Goal: Transaction & Acquisition: Subscribe to service/newsletter

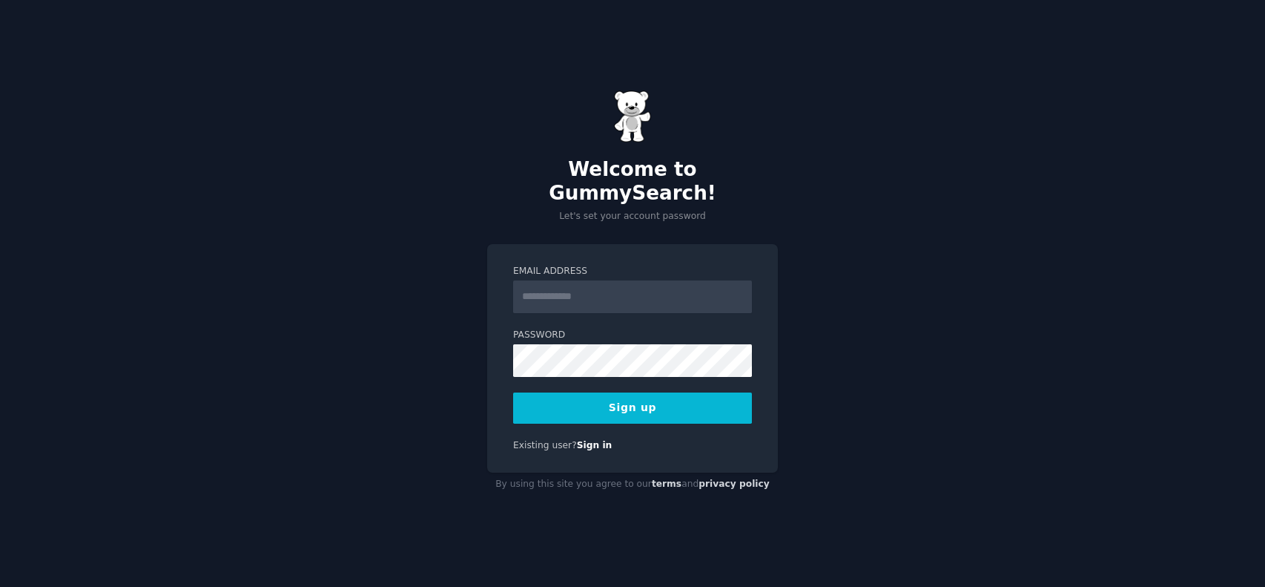
click at [592, 292] on input "Email Address" at bounding box center [632, 296] width 239 height 33
click at [605, 283] on input "Email Address" at bounding box center [632, 296] width 239 height 33
type input "**********"
click at [376, 352] on div "**********" at bounding box center [632, 293] width 1265 height 587
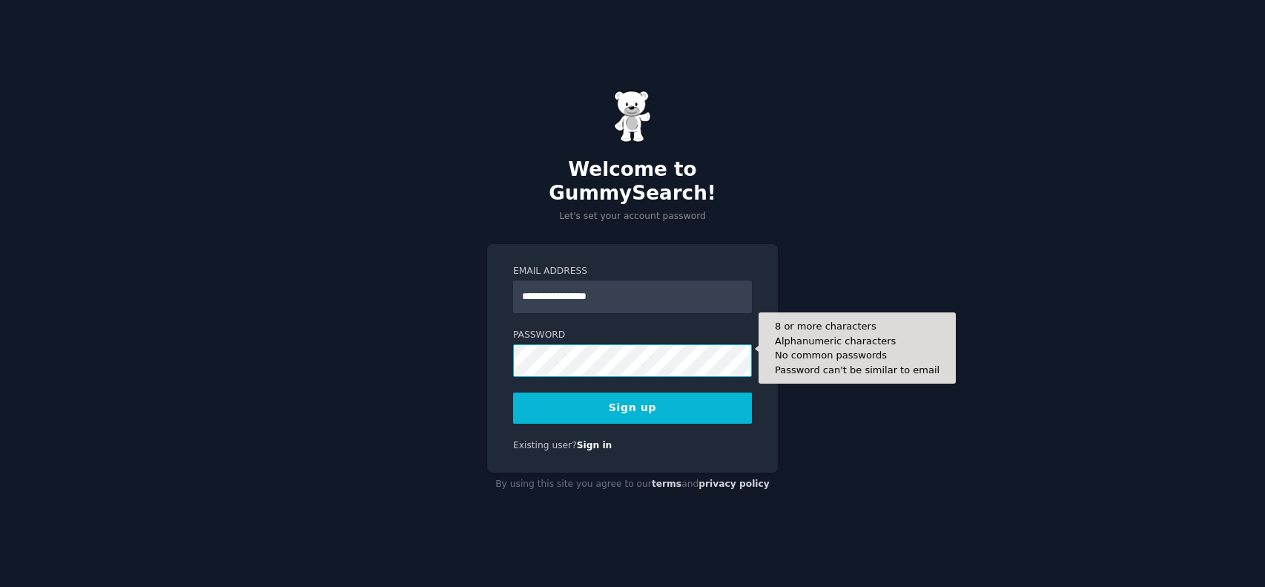
click at [513, 392] on button "Sign up" at bounding box center [632, 407] width 239 height 31
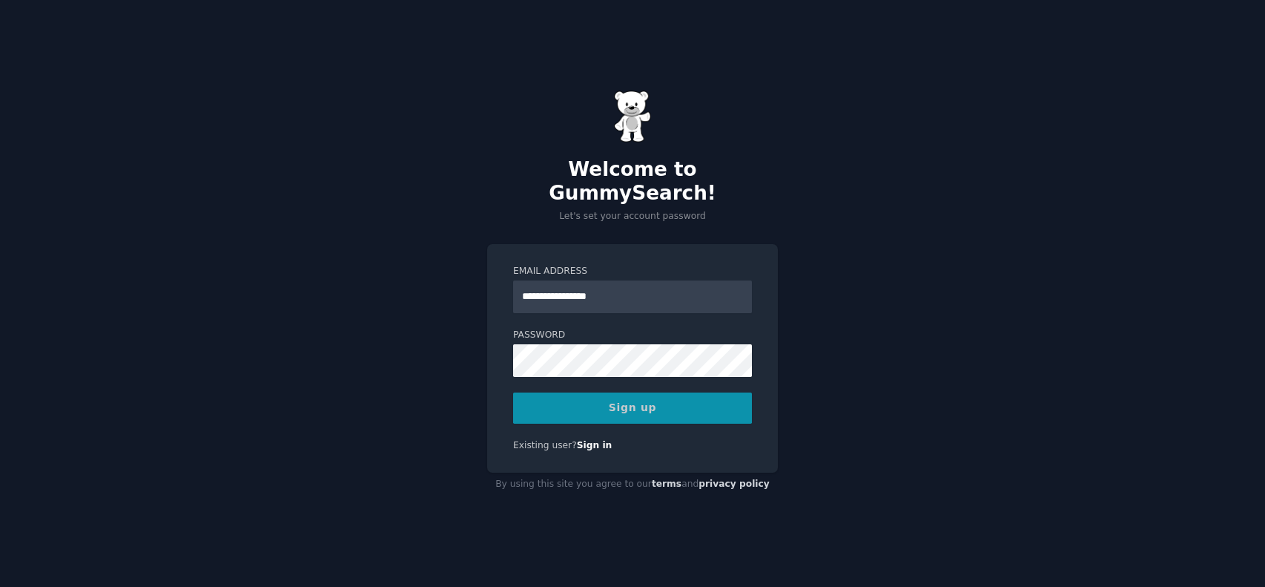
click at [708, 403] on div "Sign up" at bounding box center [632, 407] width 239 height 31
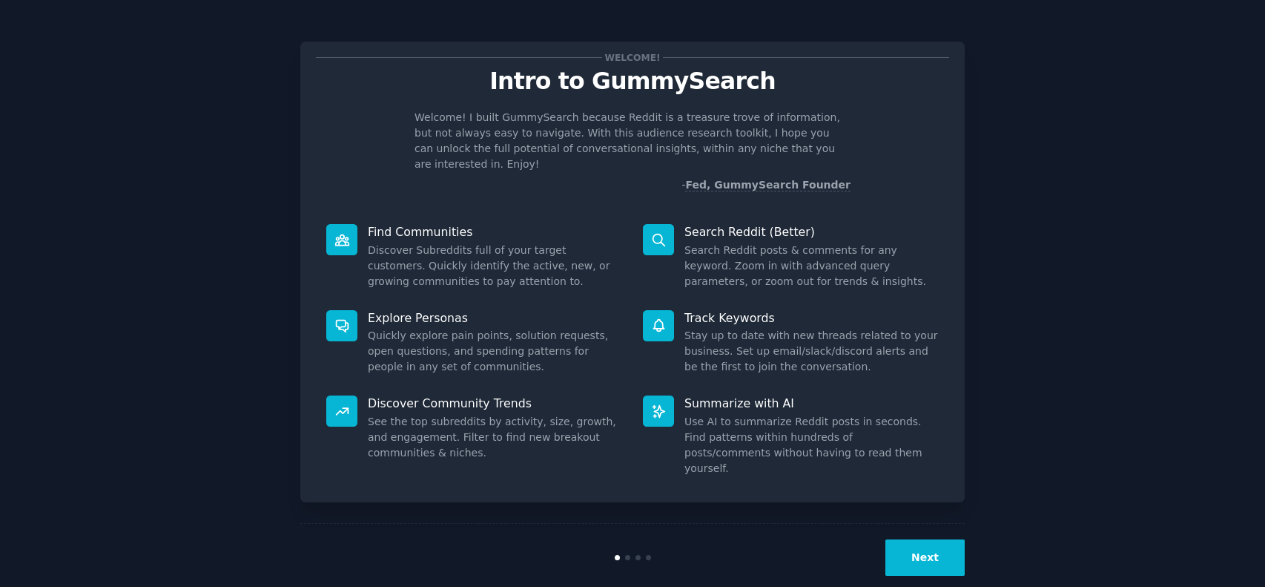
click at [919, 539] on button "Next" at bounding box center [925, 557] width 79 height 36
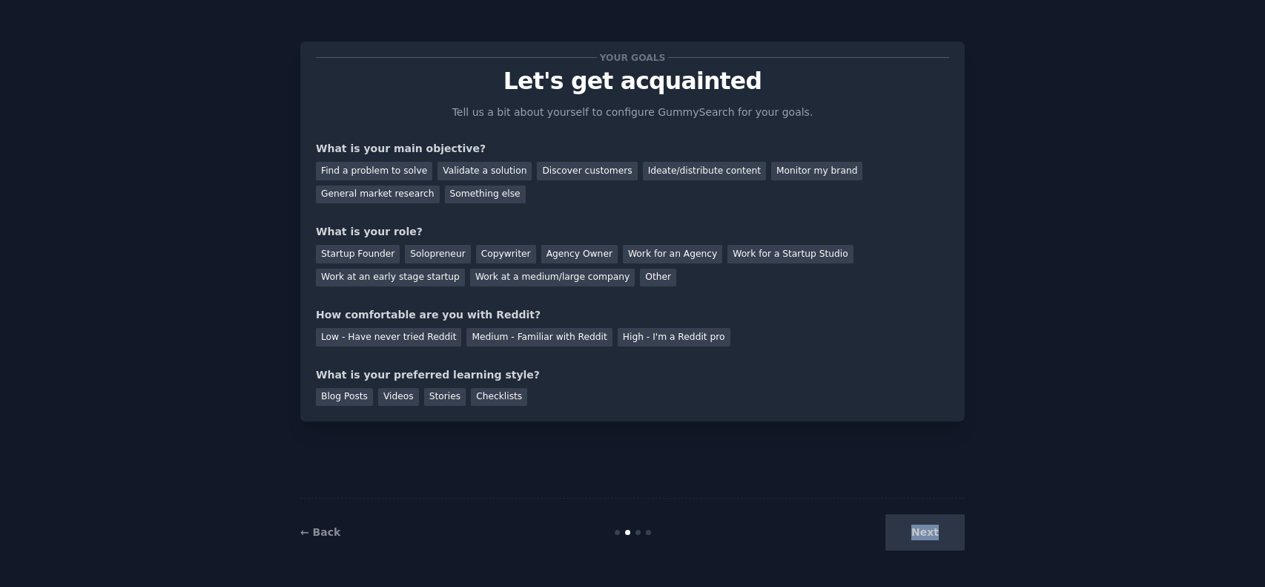
click at [919, 536] on div "Next" at bounding box center [854, 532] width 222 height 36
click at [965, 532] on div "Your goals Let's get acquainted Tell us a bit about yourself to configure Gummy…" at bounding box center [633, 293] width 1224 height 545
click at [925, 532] on div "Next" at bounding box center [854, 532] width 222 height 36
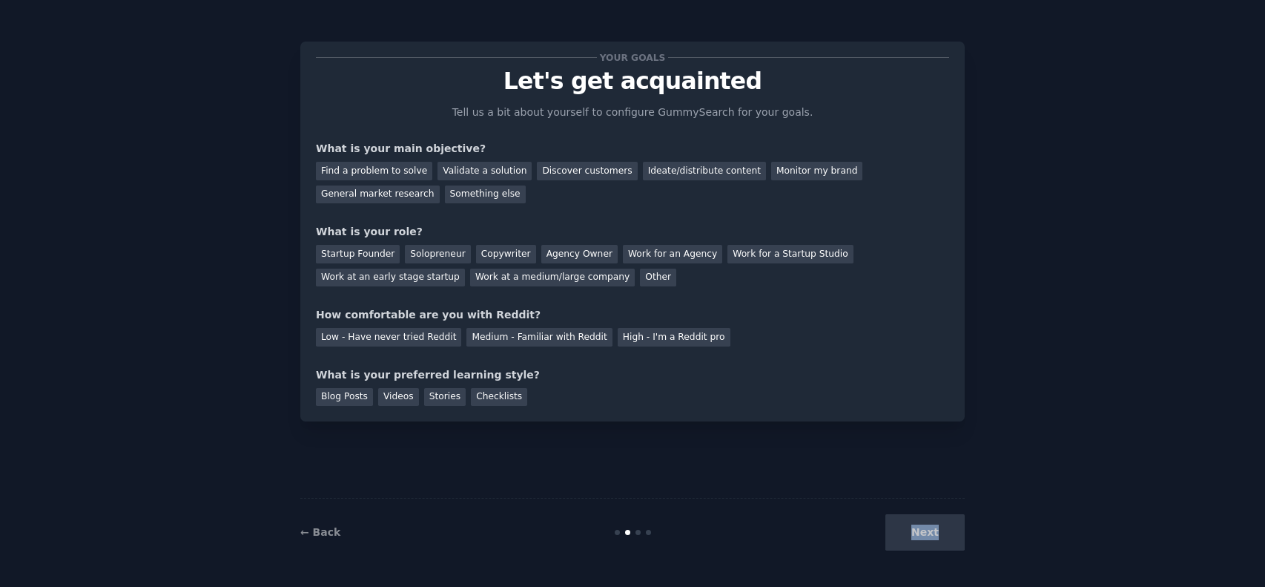
click at [925, 532] on div "Next" at bounding box center [854, 532] width 222 height 36
click at [944, 537] on div "Next" at bounding box center [854, 532] width 222 height 36
click at [851, 432] on div "Your goals Let's get acquainted Tell us a bit about yourself to configure Gummy…" at bounding box center [632, 293] width 665 height 545
click at [478, 397] on div "Checklists" at bounding box center [499, 397] width 56 height 19
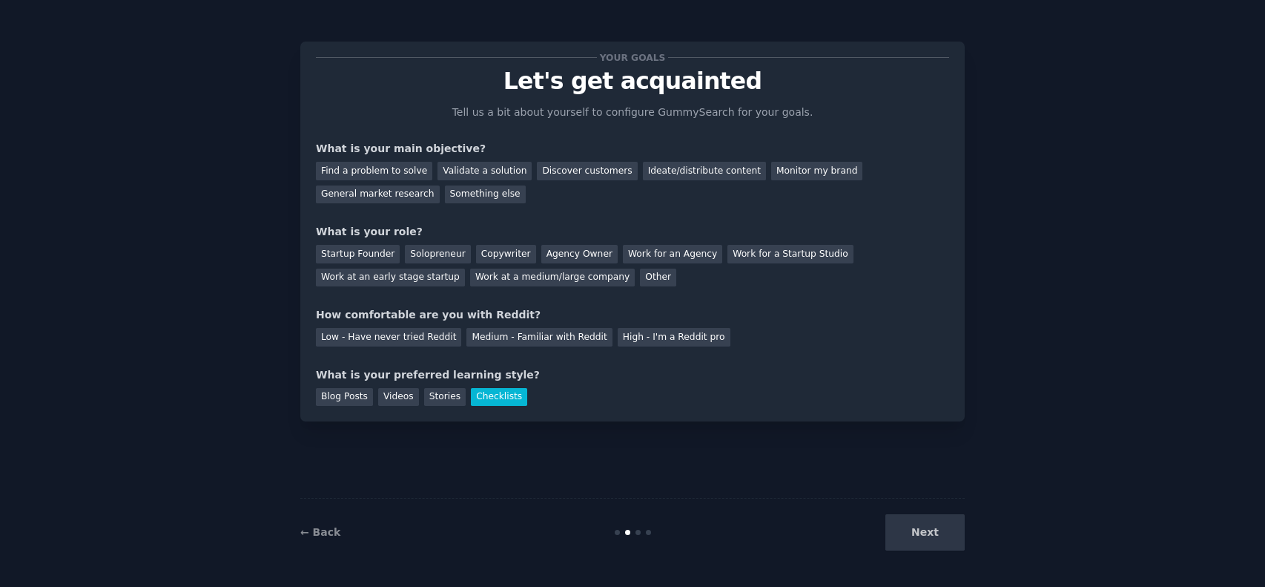
click at [938, 529] on div "Next" at bounding box center [854, 532] width 222 height 36
click at [498, 343] on div "Medium - Familiar with Reddit" at bounding box center [539, 337] width 145 height 19
click at [470, 278] on div "Work at a medium/large company" at bounding box center [552, 278] width 165 height 19
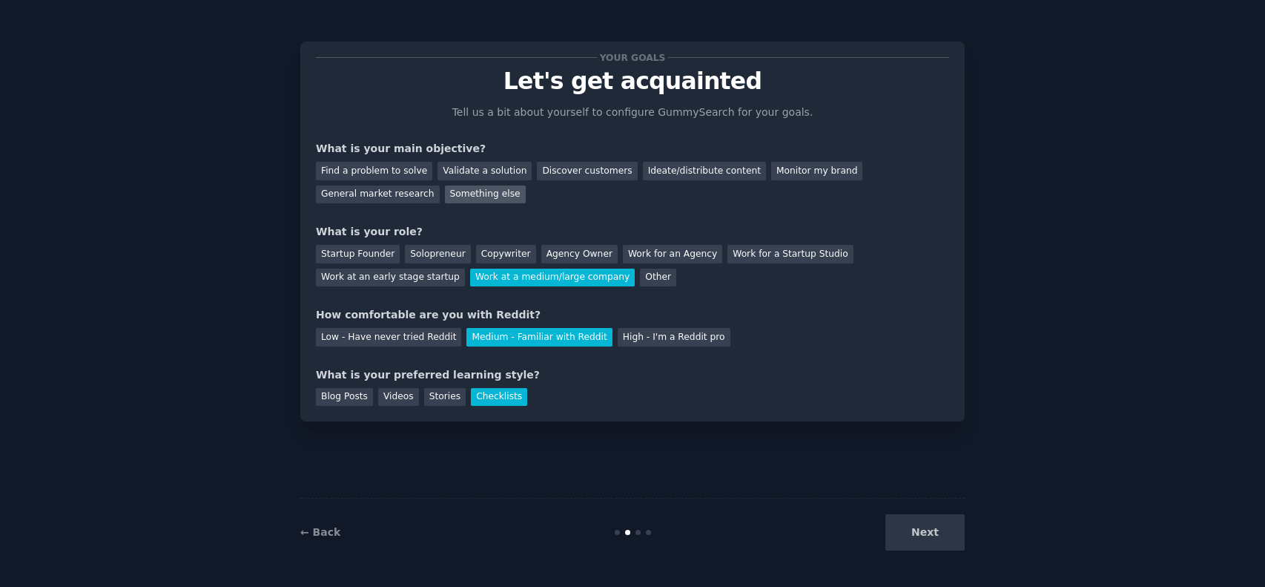
click at [445, 188] on div "Something else" at bounding box center [485, 194] width 81 height 19
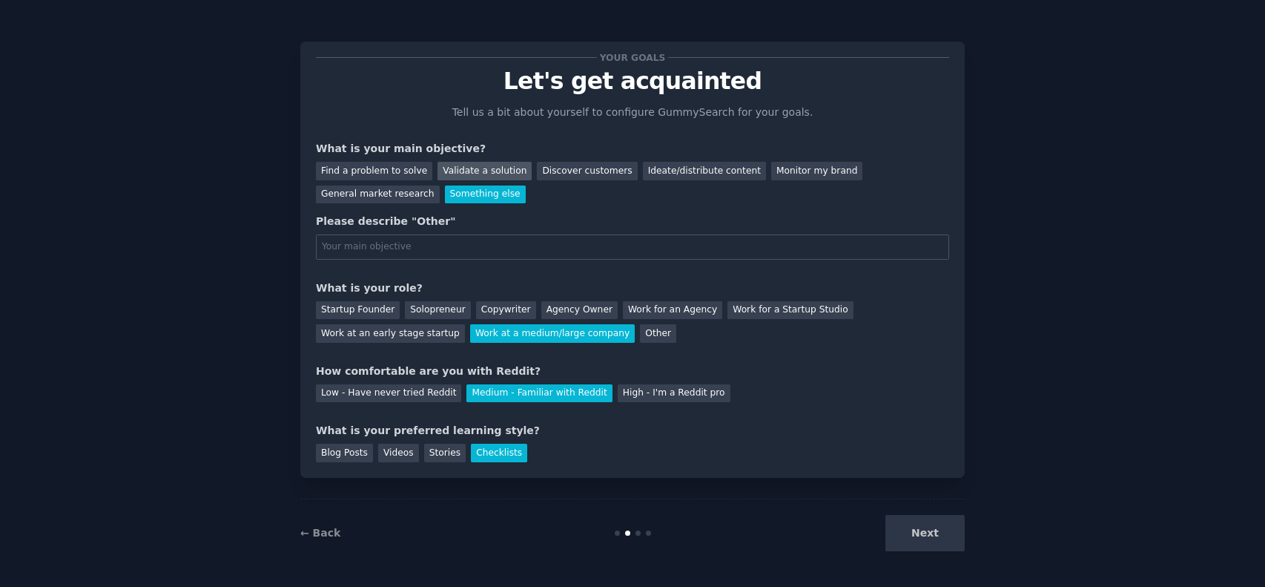
click at [484, 170] on div "Validate a solution" at bounding box center [485, 171] width 94 height 19
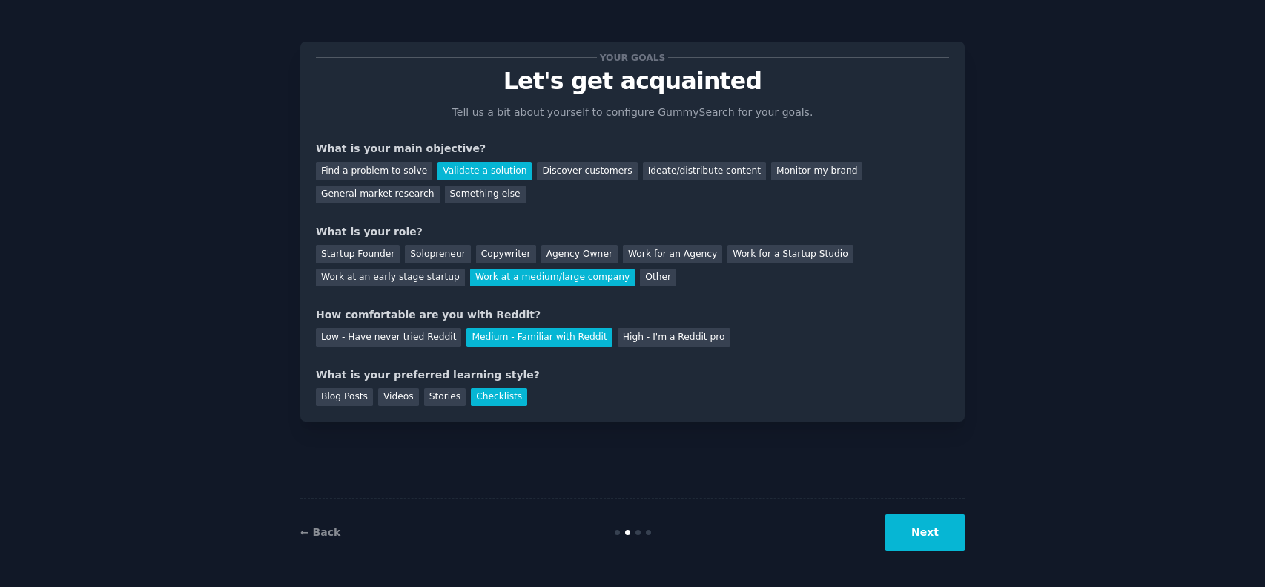
click at [937, 536] on button "Next" at bounding box center [925, 532] width 79 height 36
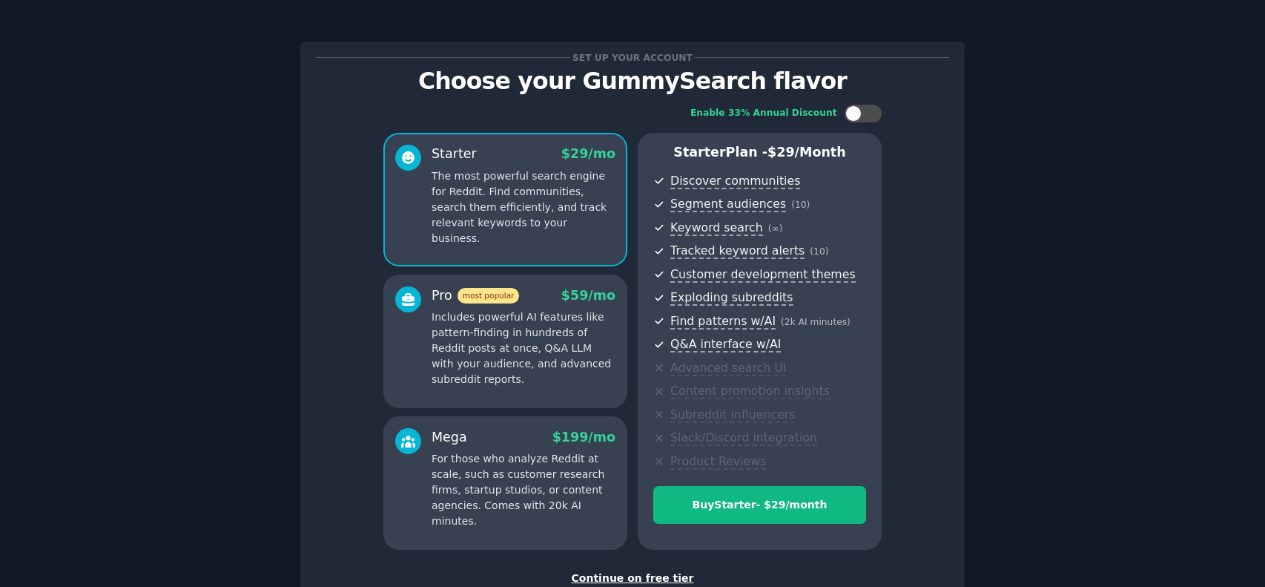
click at [440, 297] on div "Pro most popular" at bounding box center [476, 295] width 88 height 19
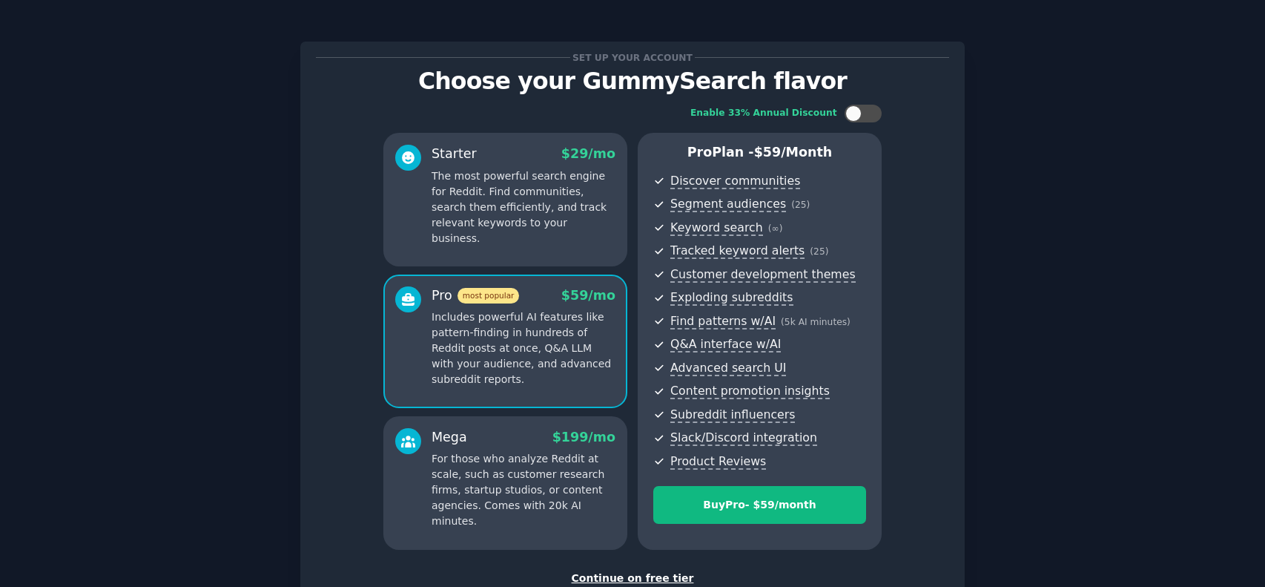
click at [516, 198] on p "The most powerful search engine for Reddit. Find communities, search them effic…" at bounding box center [524, 207] width 184 height 78
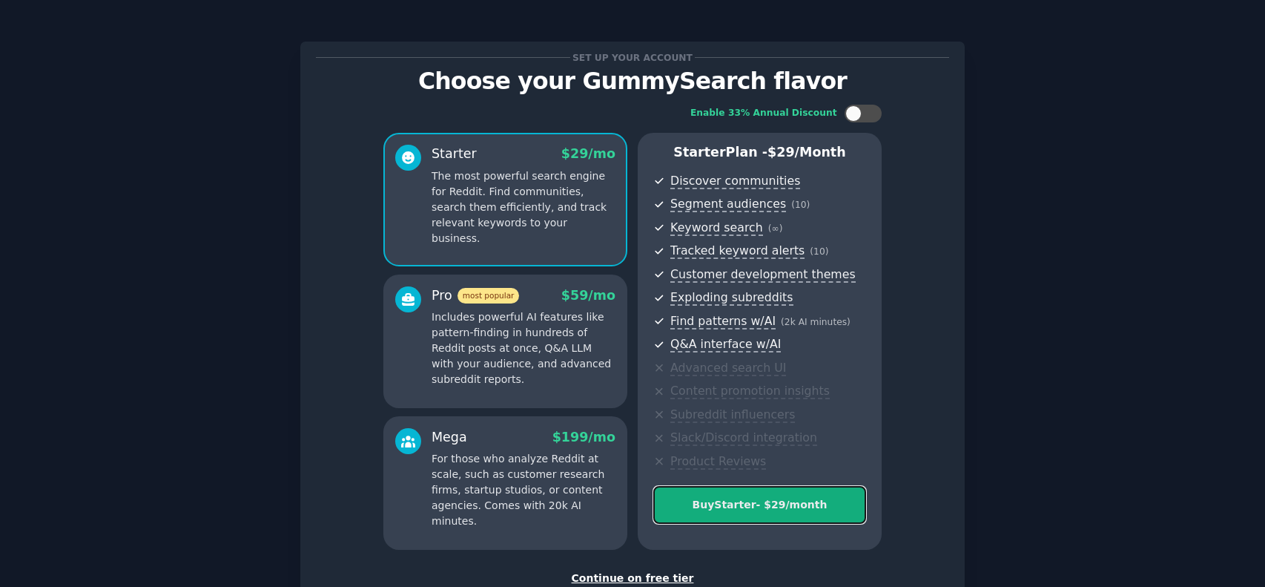
click at [800, 511] on div "Buy Starter - $ 29 /month" at bounding box center [759, 505] width 211 height 16
